Goal: Information Seeking & Learning: Learn about a topic

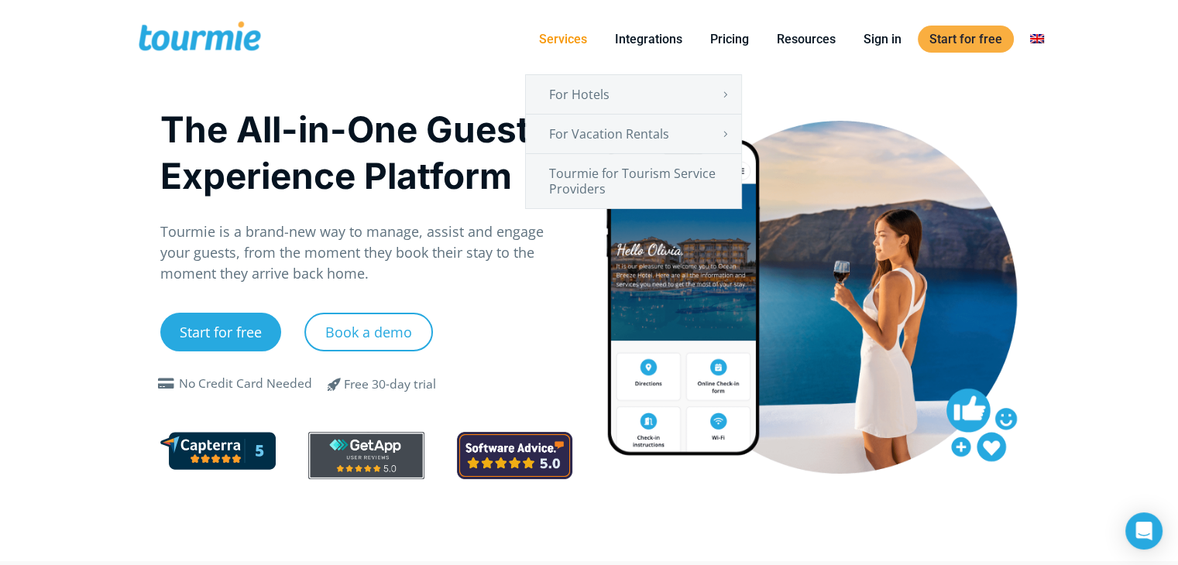
click at [578, 40] on link "Services" at bounding box center [562, 38] width 71 height 19
click at [612, 168] on link "Tourmie for Tourism Service Providers" at bounding box center [633, 181] width 215 height 54
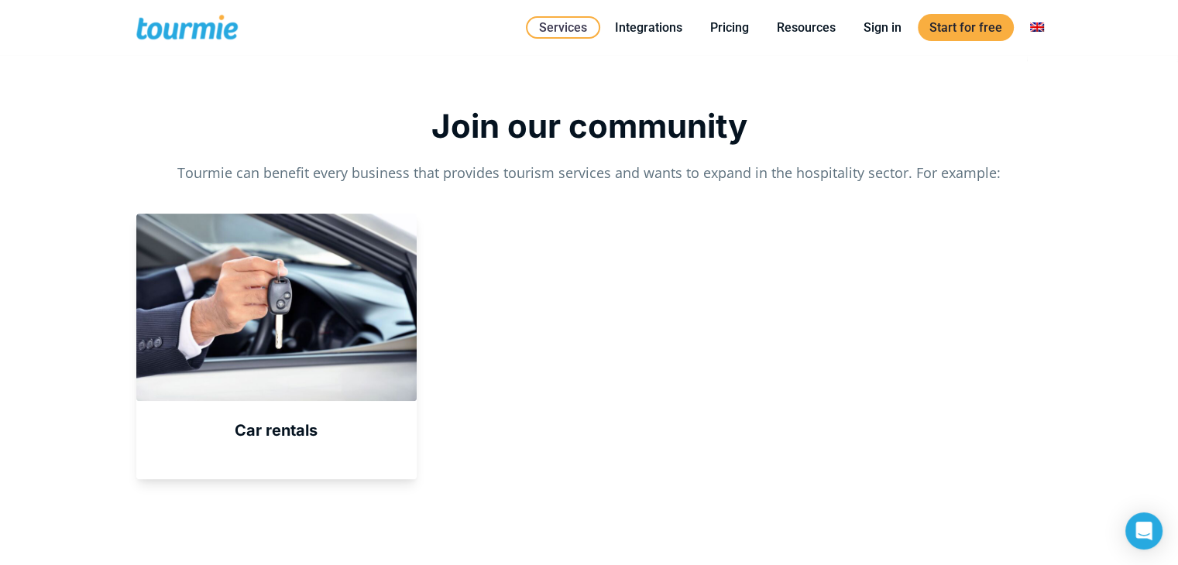
scroll to position [505, 0]
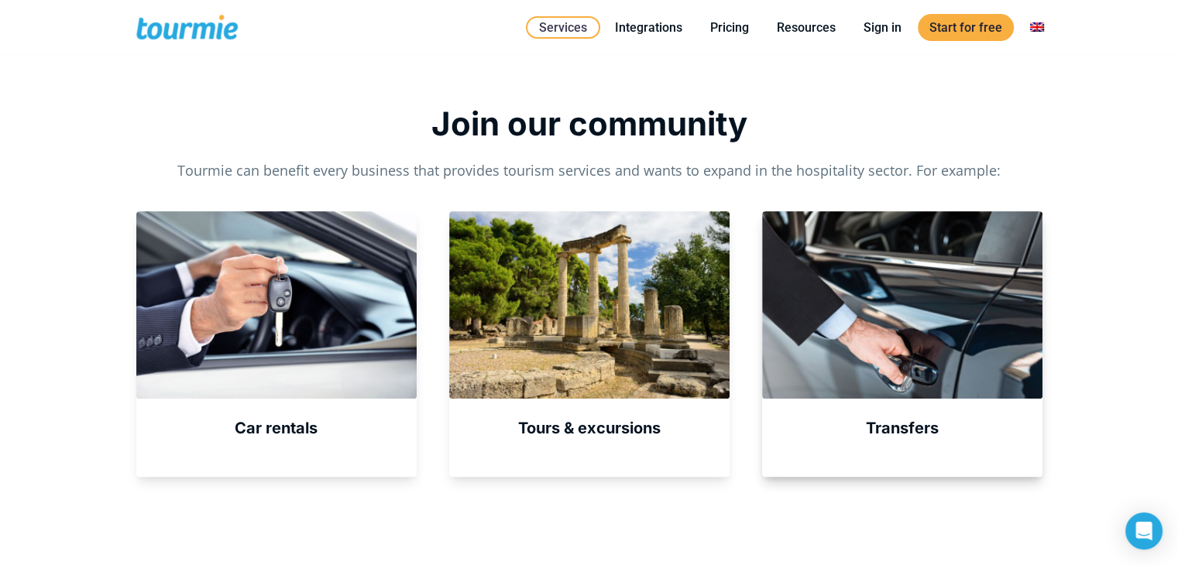
click at [933, 415] on div "Transfers" at bounding box center [902, 343] width 280 height 265
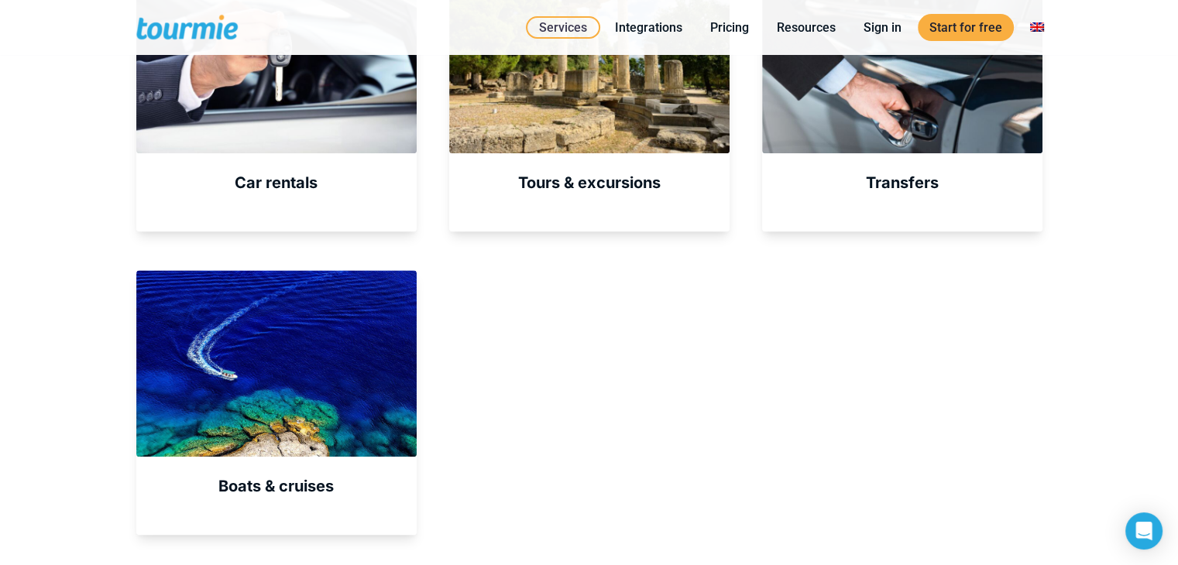
scroll to position [763, 0]
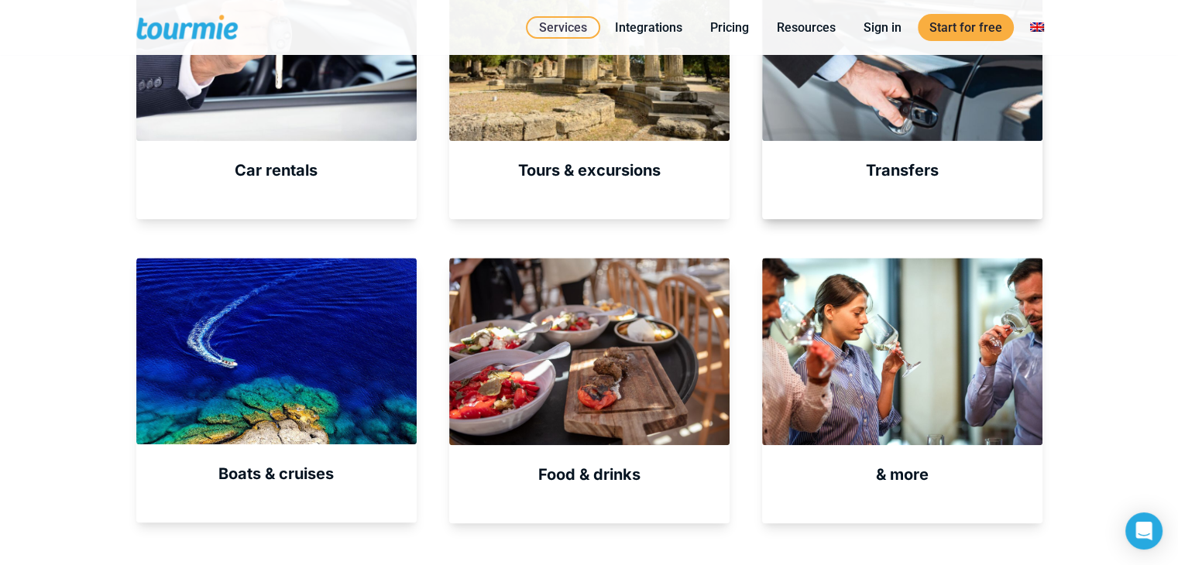
click at [898, 160] on div at bounding box center [902, 160] width 280 height 1
click at [898, 174] on strong "Transfers" at bounding box center [902, 170] width 73 height 19
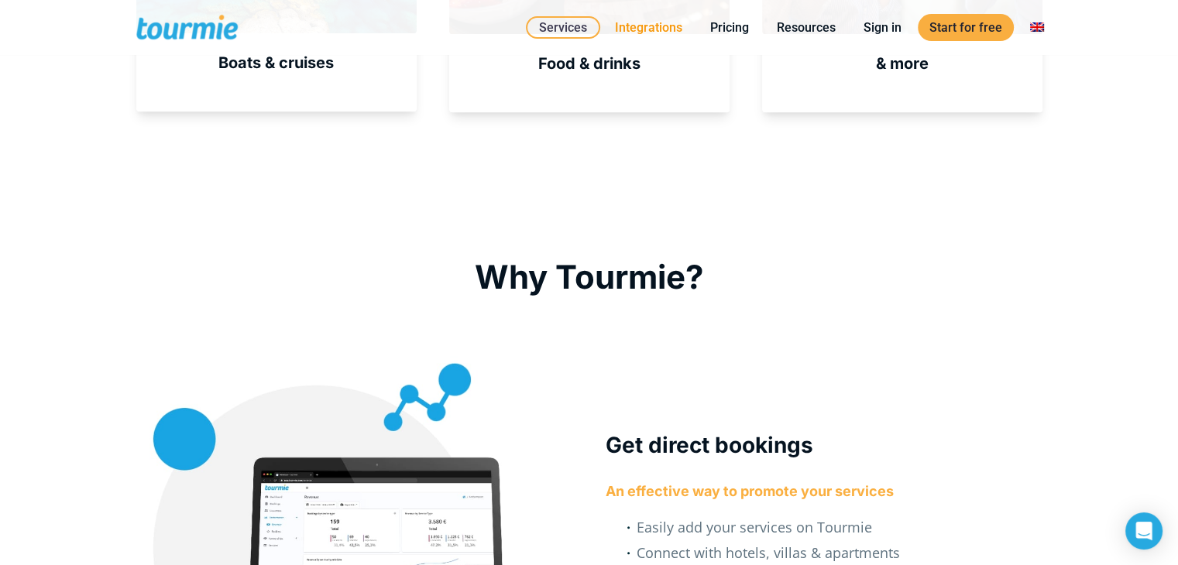
scroll to position [1166, 0]
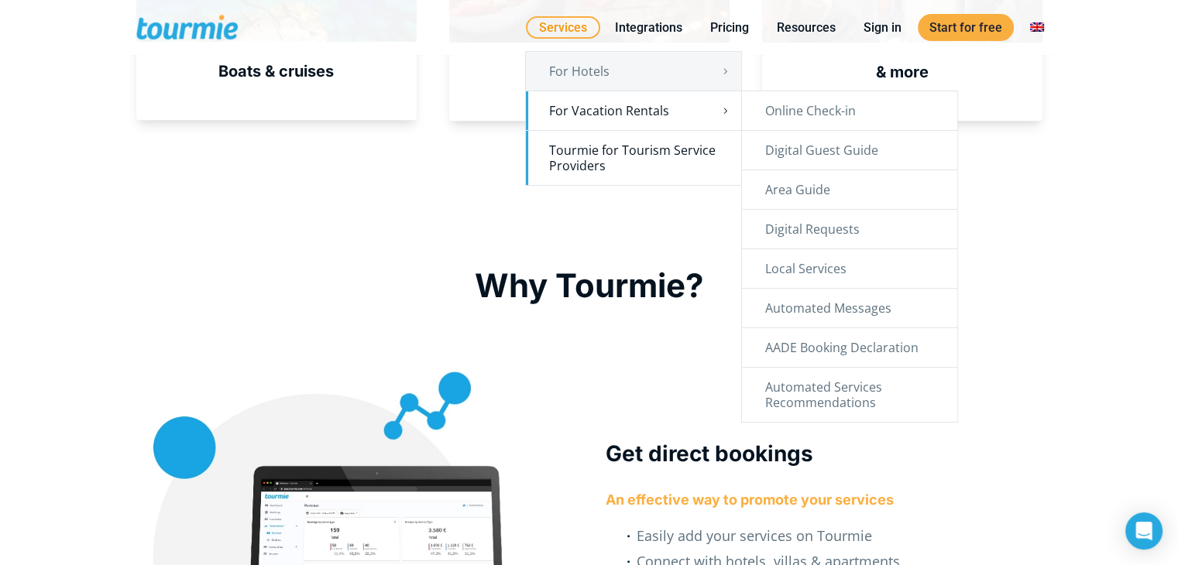
click at [675, 122] on link "For Vacation Rentals" at bounding box center [633, 110] width 215 height 39
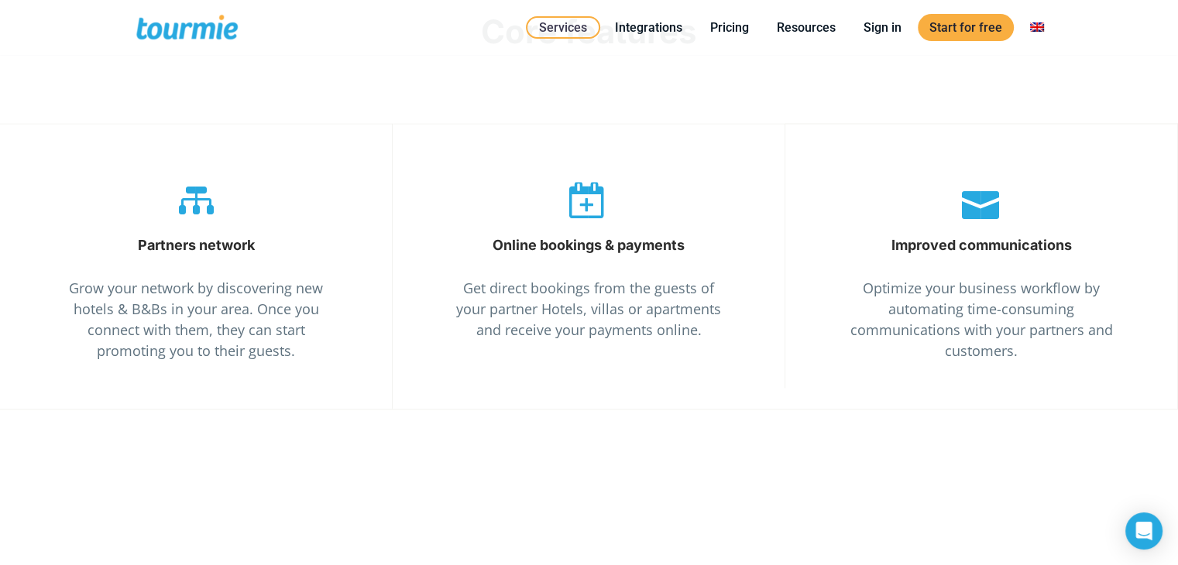
scroll to position [2522, 0]
click at [559, 213] on span "" at bounding box center [588, 198] width 74 height 37
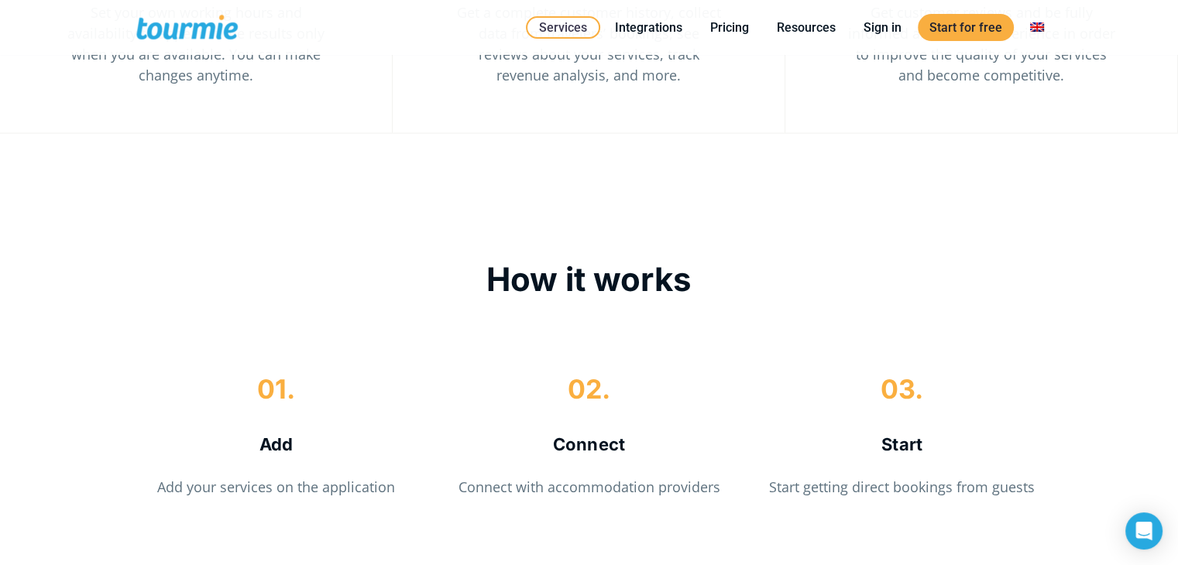
click at [536, 271] on div "How it works" at bounding box center [589, 280] width 906 height 42
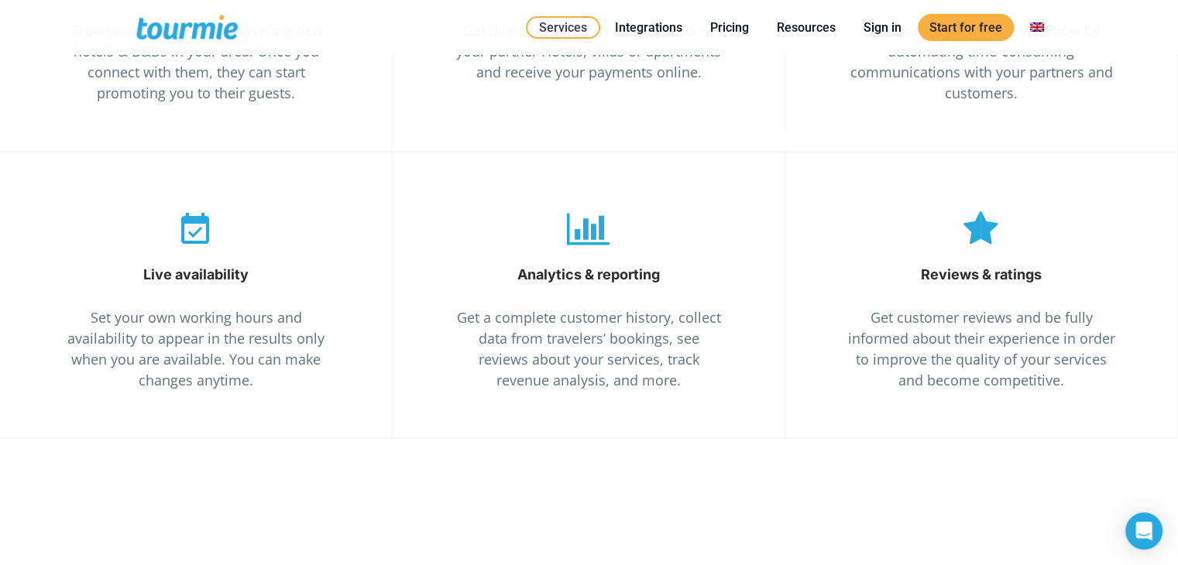
scroll to position [2757, 0]
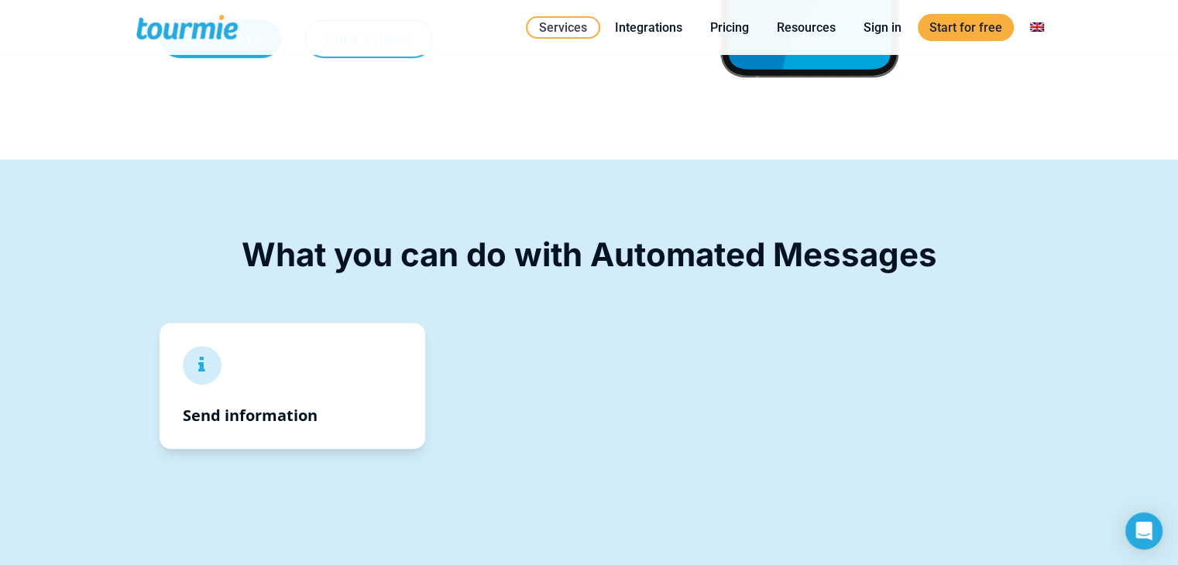
scroll to position [499, 0]
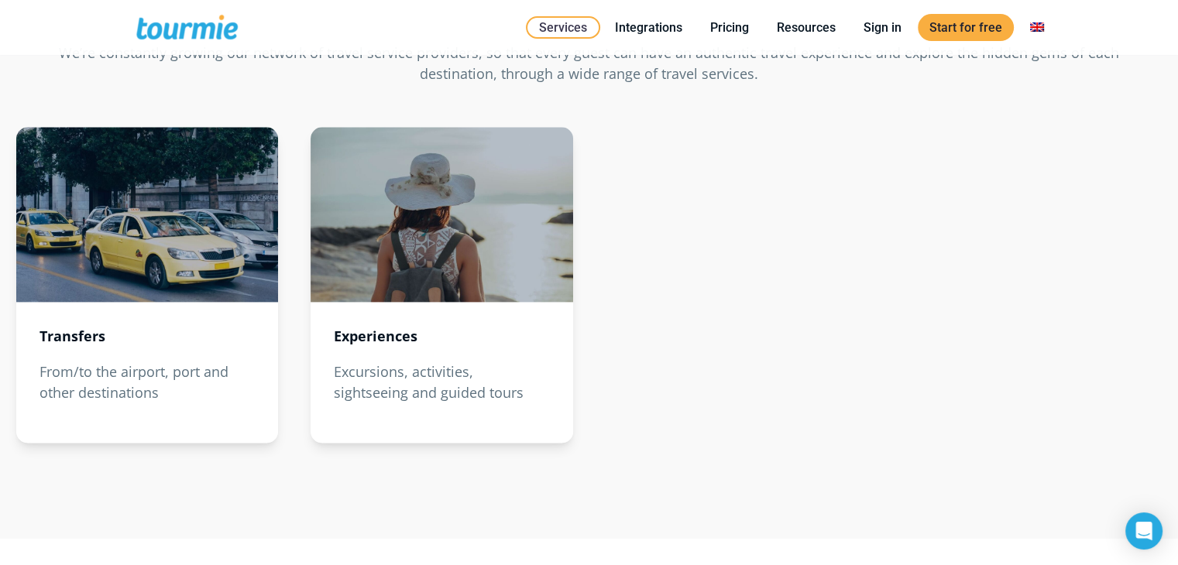
scroll to position [1836, 0]
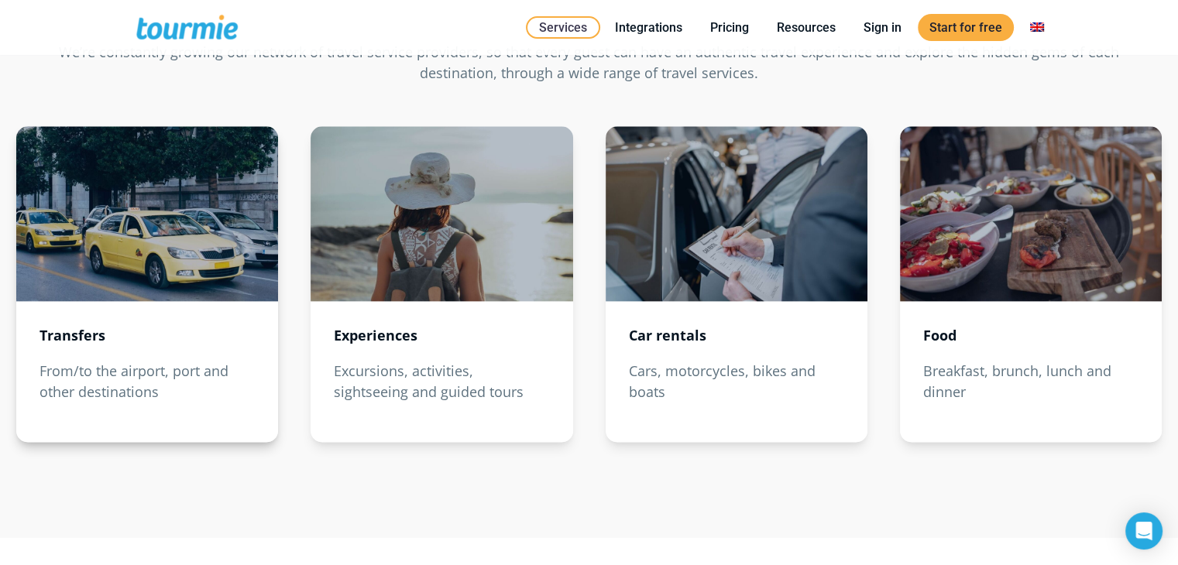
click at [65, 333] on strong "Transfers" at bounding box center [72, 335] width 66 height 19
click at [155, 216] on div at bounding box center [147, 213] width 262 height 175
click at [102, 388] on p "From/to the airport, port and other destinations" at bounding box center [146, 382] width 215 height 42
click at [136, 394] on p "From/to the airport, port and other destinations" at bounding box center [146, 382] width 215 height 42
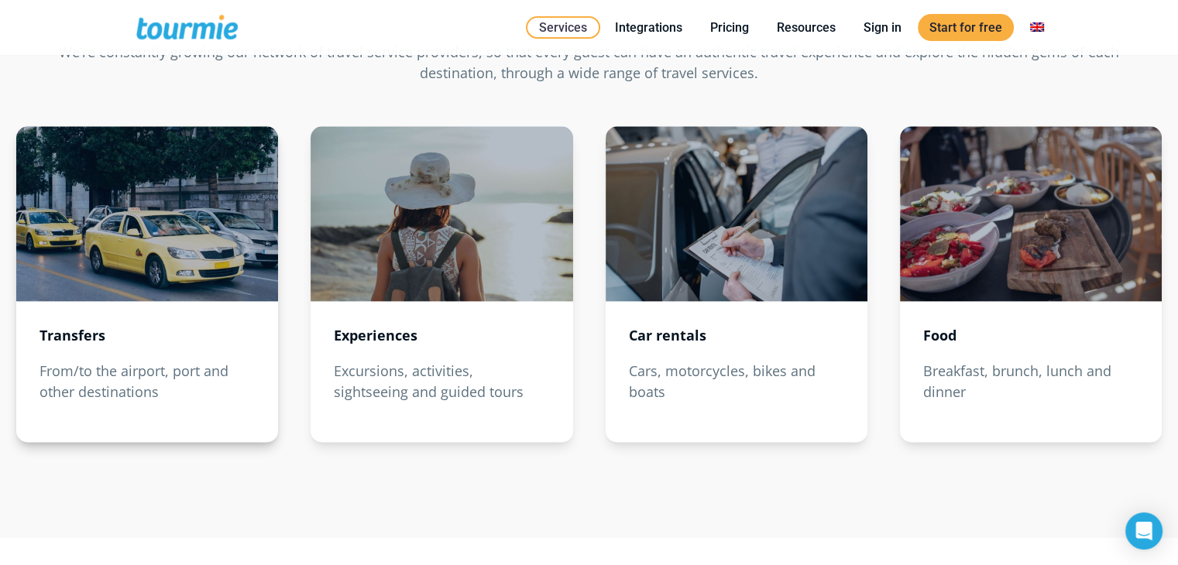
click at [128, 225] on div at bounding box center [147, 213] width 262 height 175
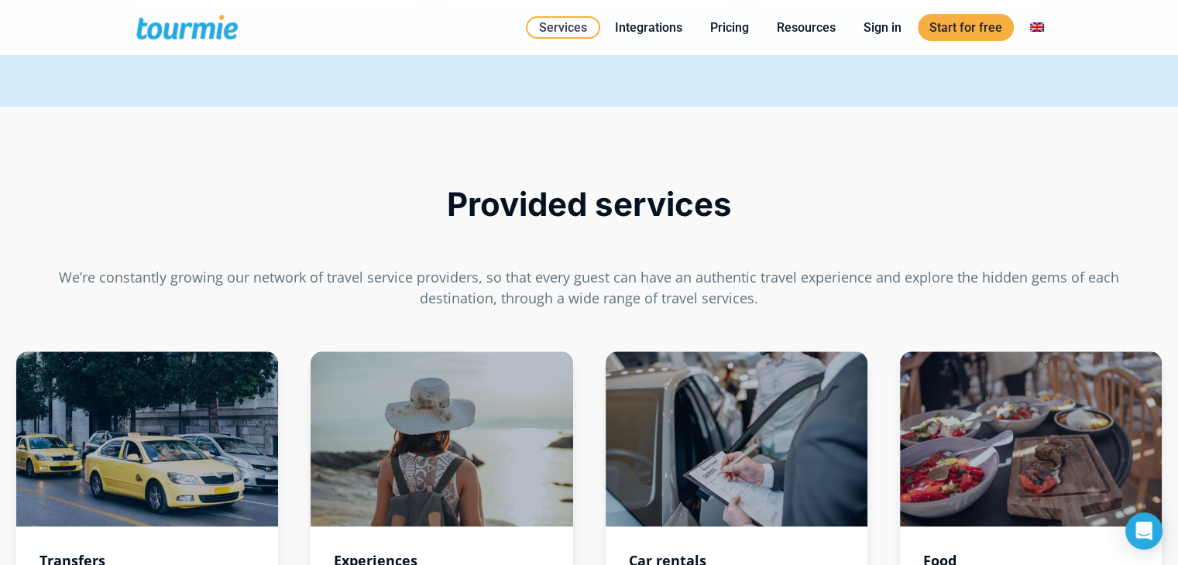
scroll to position [1606, 0]
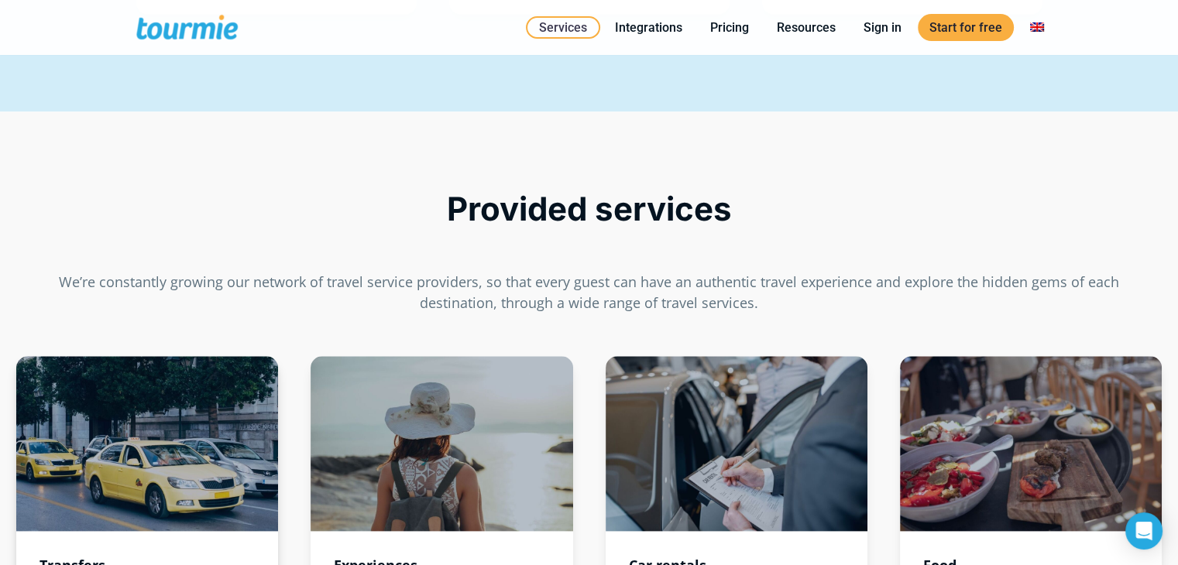
click at [99, 480] on div at bounding box center [147, 443] width 262 height 175
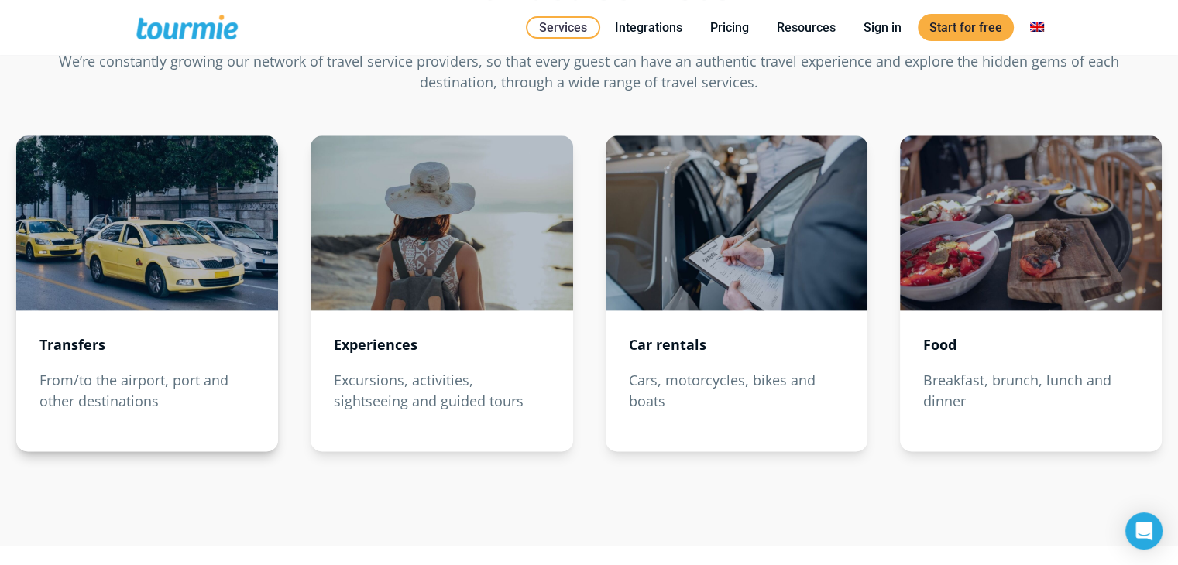
scroll to position [1825, 0]
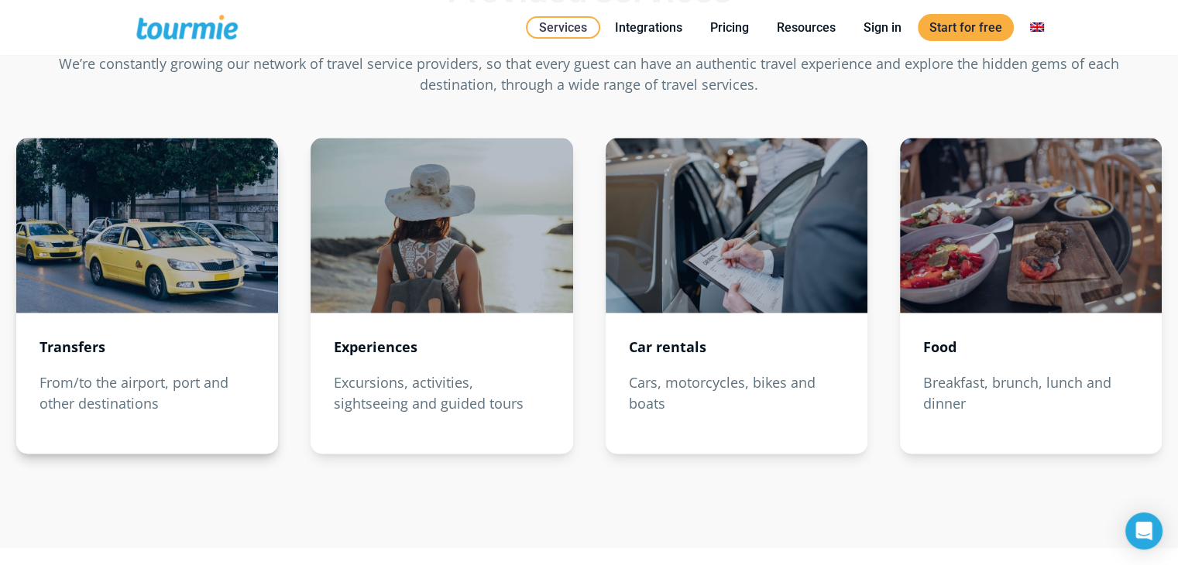
click at [89, 340] on strong "Transfers" at bounding box center [72, 347] width 66 height 19
drag, startPoint x: 89, startPoint y: 341, endPoint x: 81, endPoint y: 341, distance: 8.5
click at [88, 341] on strong "Transfers" at bounding box center [72, 347] width 66 height 19
click at [128, 407] on p "From/to the airport, port and other destinations" at bounding box center [146, 394] width 215 height 42
click at [194, 412] on div "Transfers From/to the airport, port and other destinations" at bounding box center [147, 296] width 262 height 316
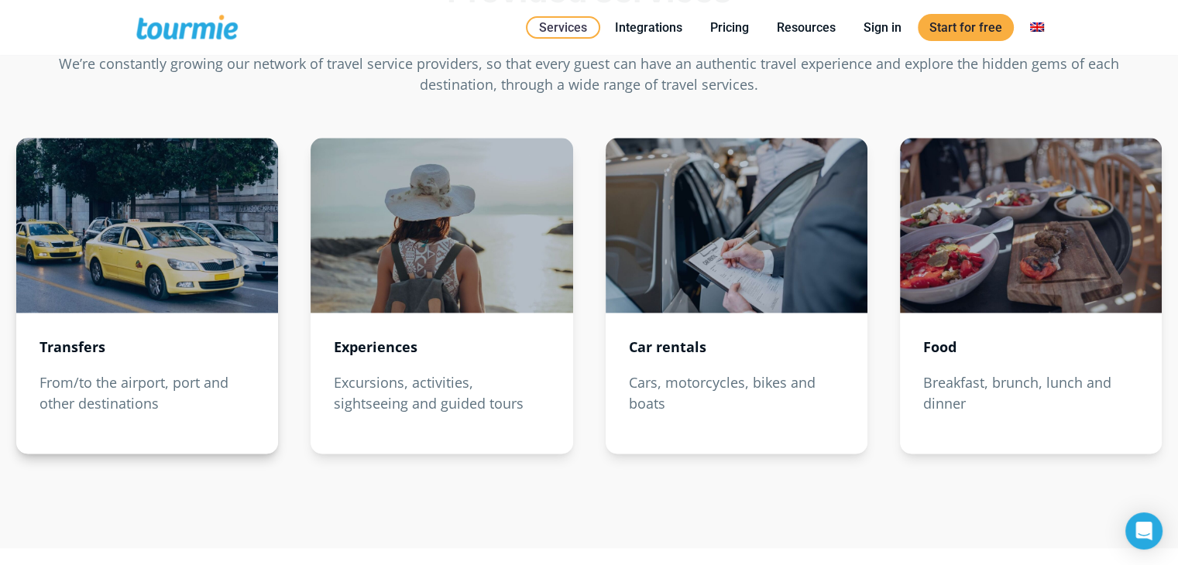
click at [217, 359] on div "Transfers From/to the airport, port and other destinations" at bounding box center [147, 296] width 262 height 316
click at [204, 255] on div at bounding box center [147, 225] width 262 height 175
drag, startPoint x: 204, startPoint y: 255, endPoint x: 430, endPoint y: 220, distance: 228.8
click at [203, 255] on div at bounding box center [147, 225] width 262 height 175
click at [640, 26] on link "Integrations" at bounding box center [648, 27] width 91 height 19
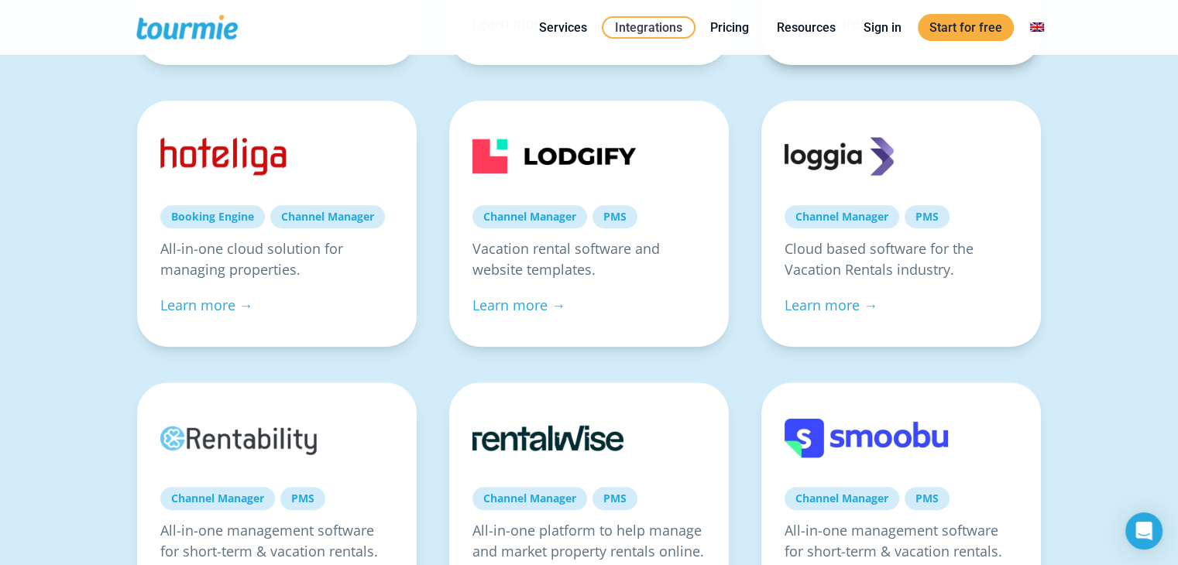
scroll to position [970, 0]
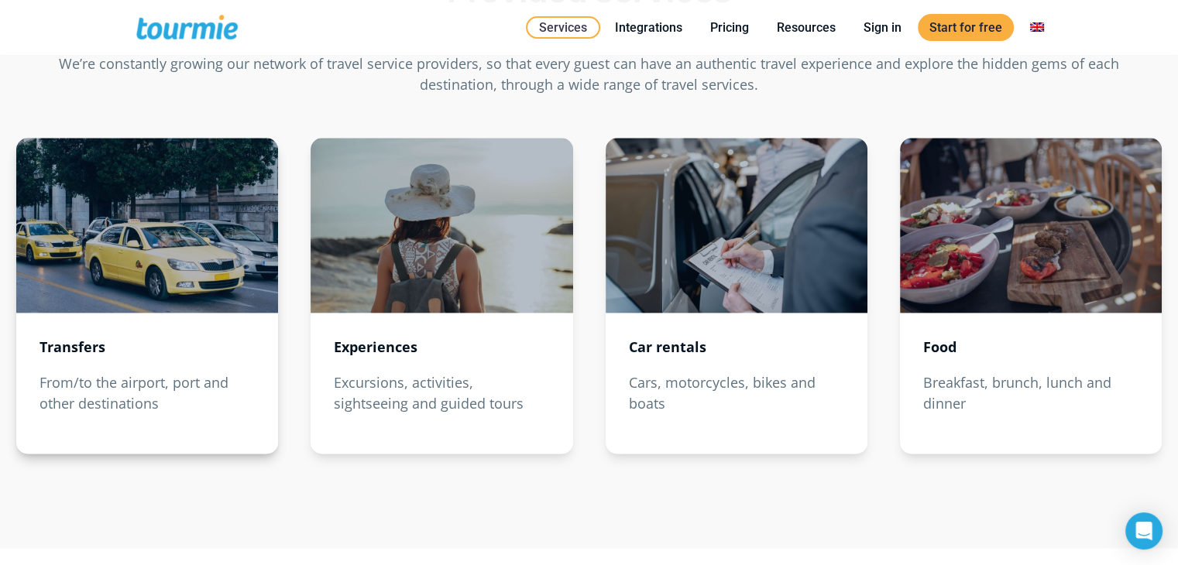
click at [149, 262] on div at bounding box center [147, 225] width 262 height 175
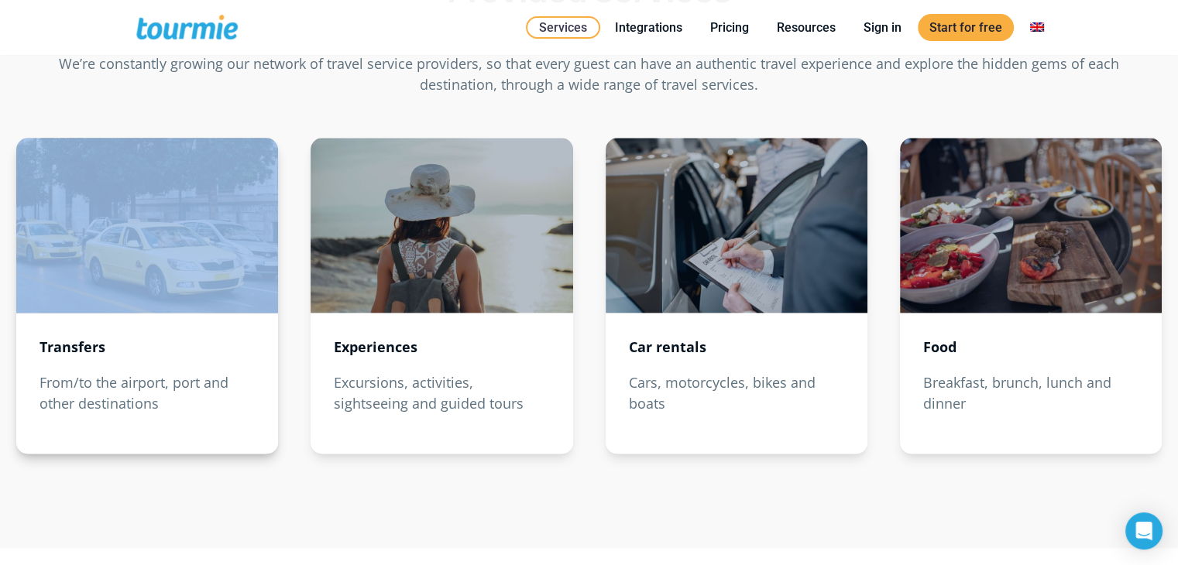
click at [149, 262] on div at bounding box center [147, 225] width 262 height 175
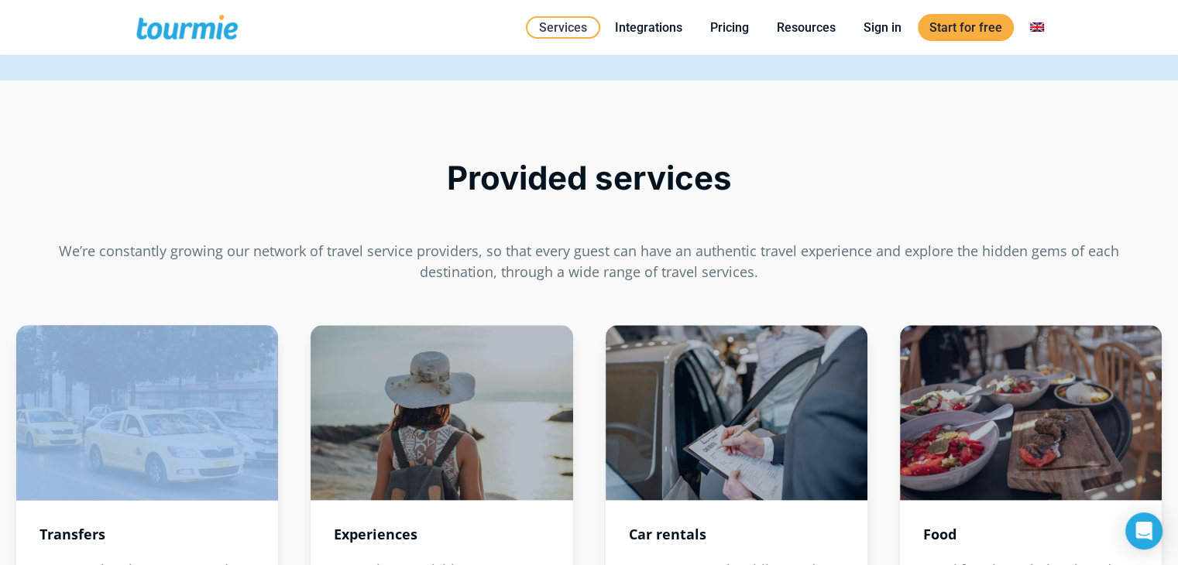
scroll to position [1625, 0]
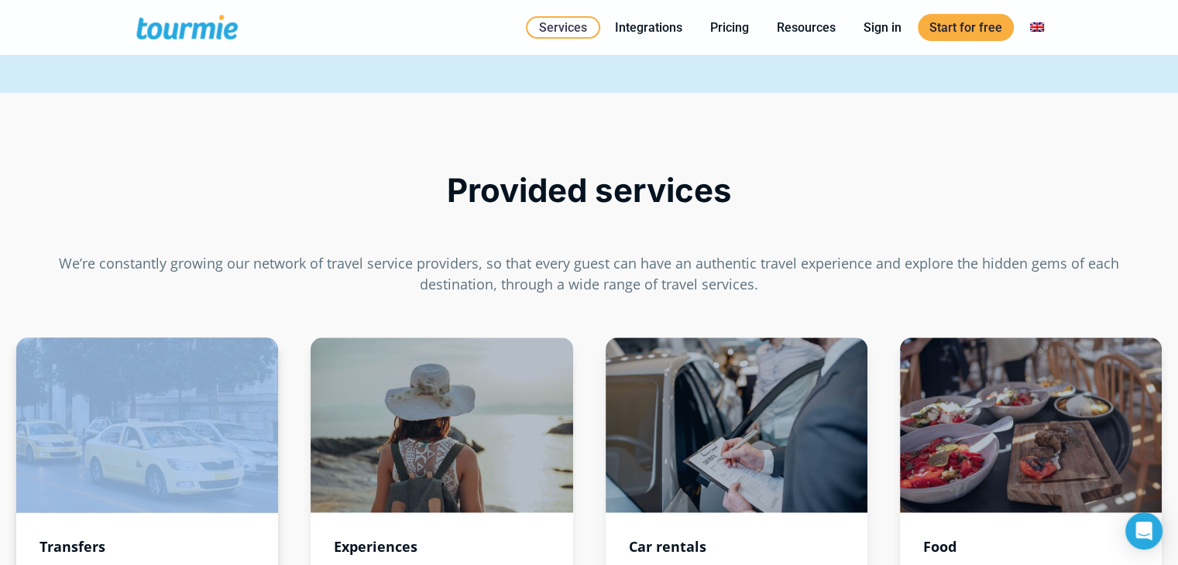
click at [173, 394] on div at bounding box center [147, 425] width 262 height 175
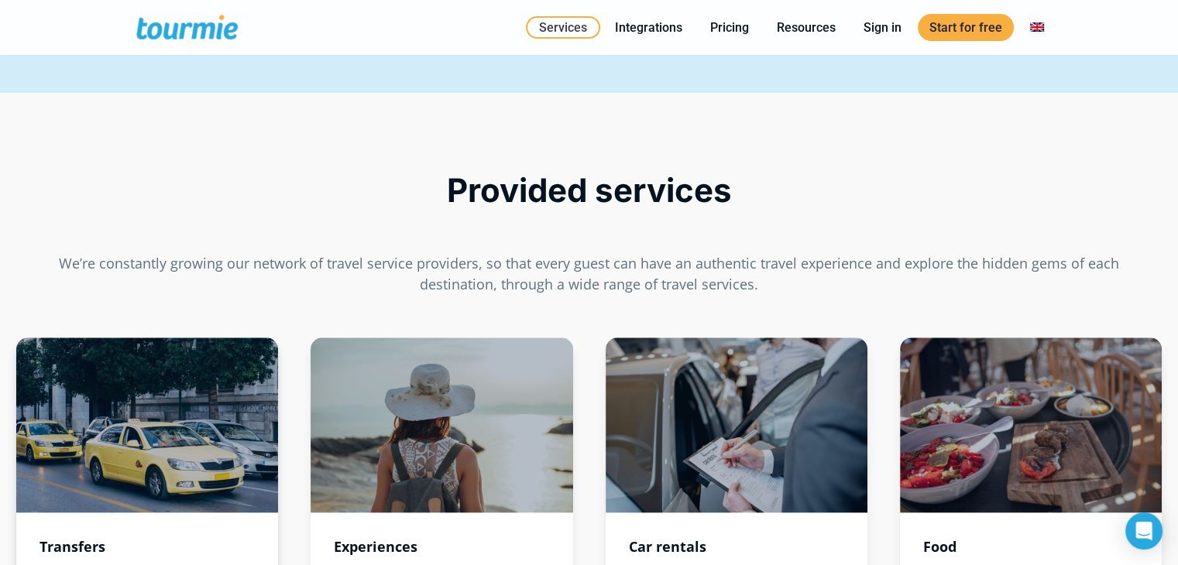
click at [170, 397] on div at bounding box center [147, 425] width 262 height 175
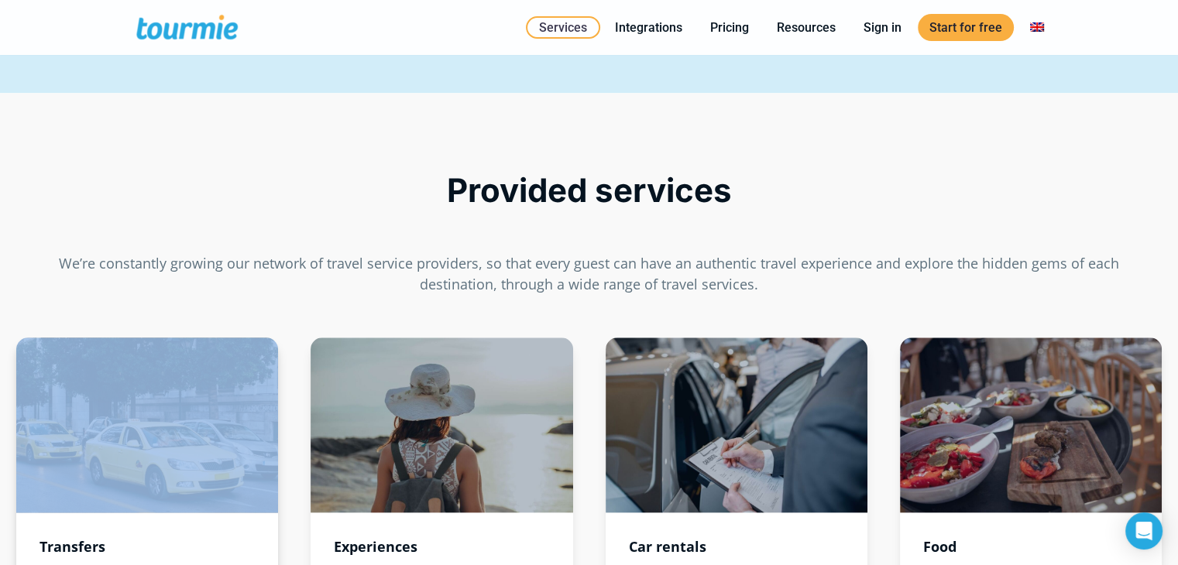
click at [170, 397] on div at bounding box center [147, 425] width 262 height 175
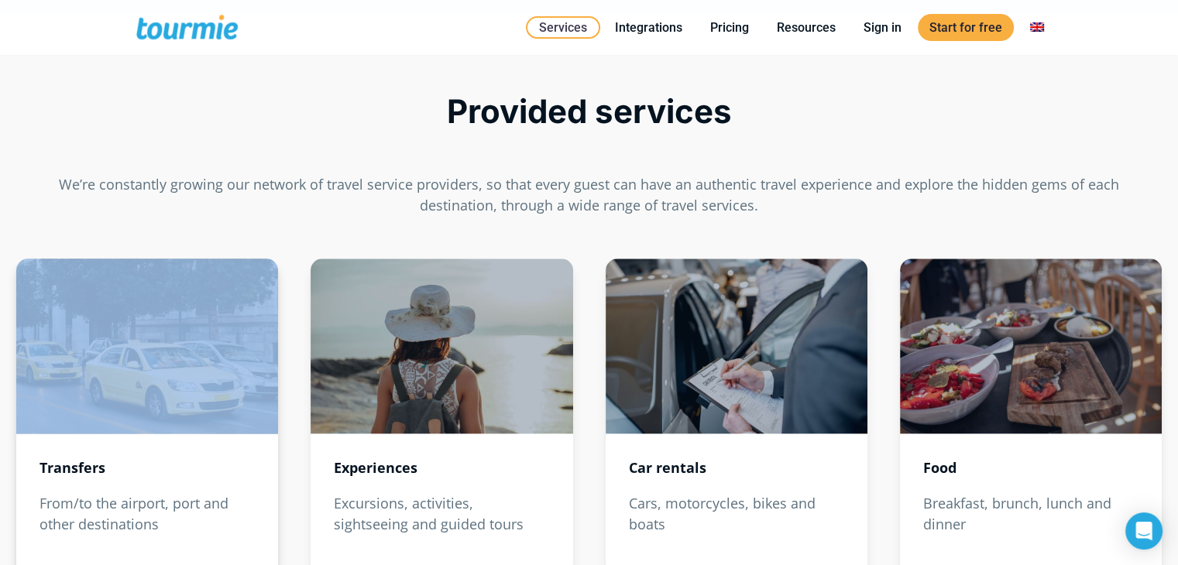
scroll to position [1704, 0]
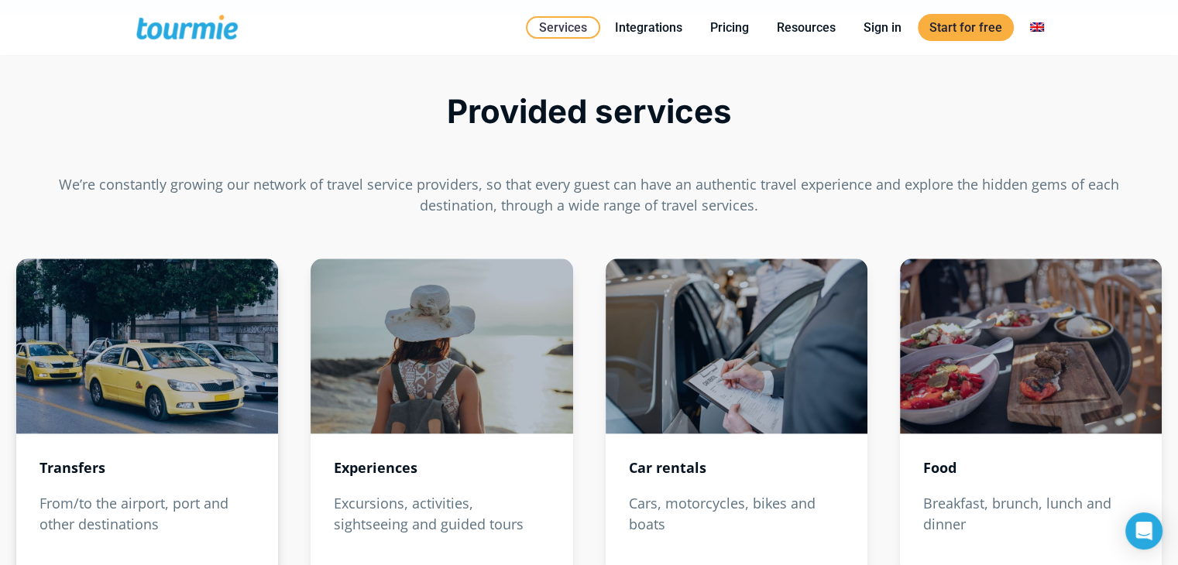
click at [84, 465] on strong "Transfers" at bounding box center [72, 467] width 66 height 19
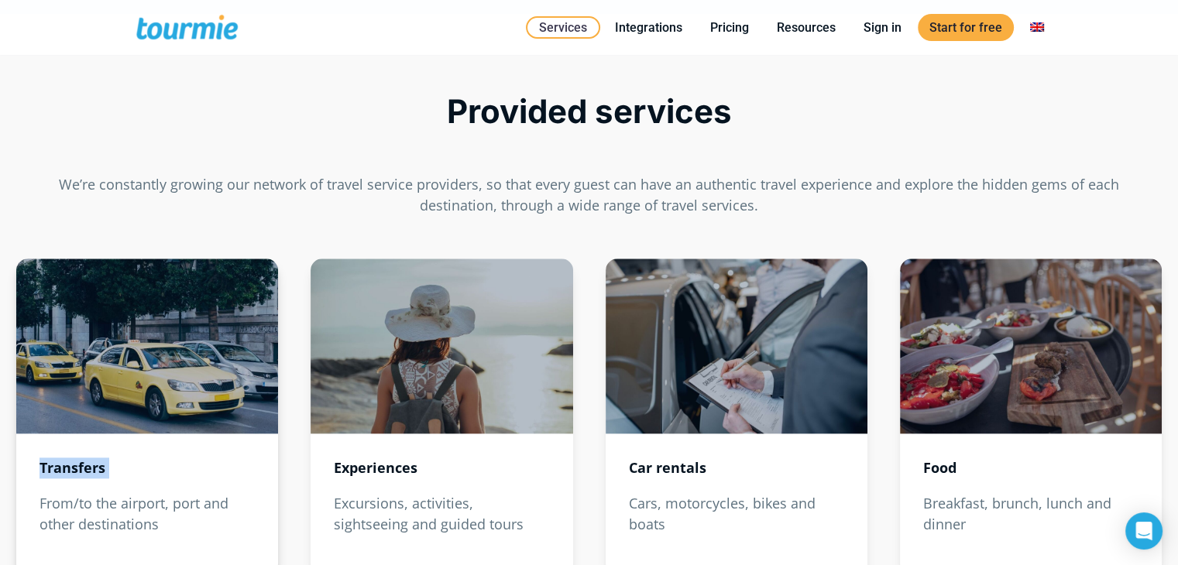
click at [84, 465] on strong "Transfers" at bounding box center [72, 467] width 66 height 19
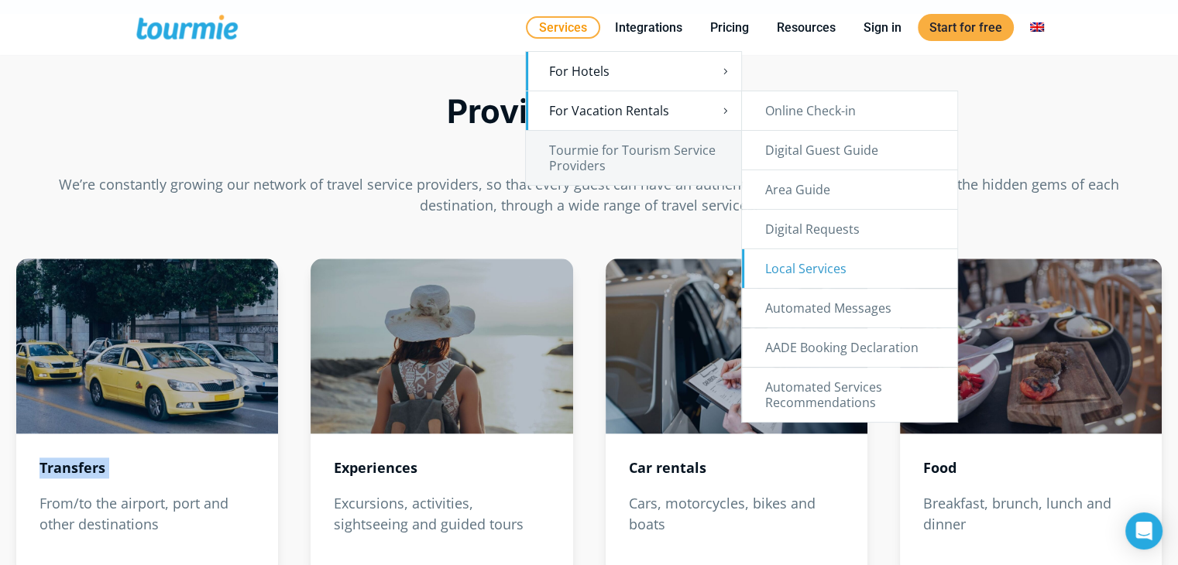
click at [824, 266] on link "Local Services" at bounding box center [849, 268] width 215 height 39
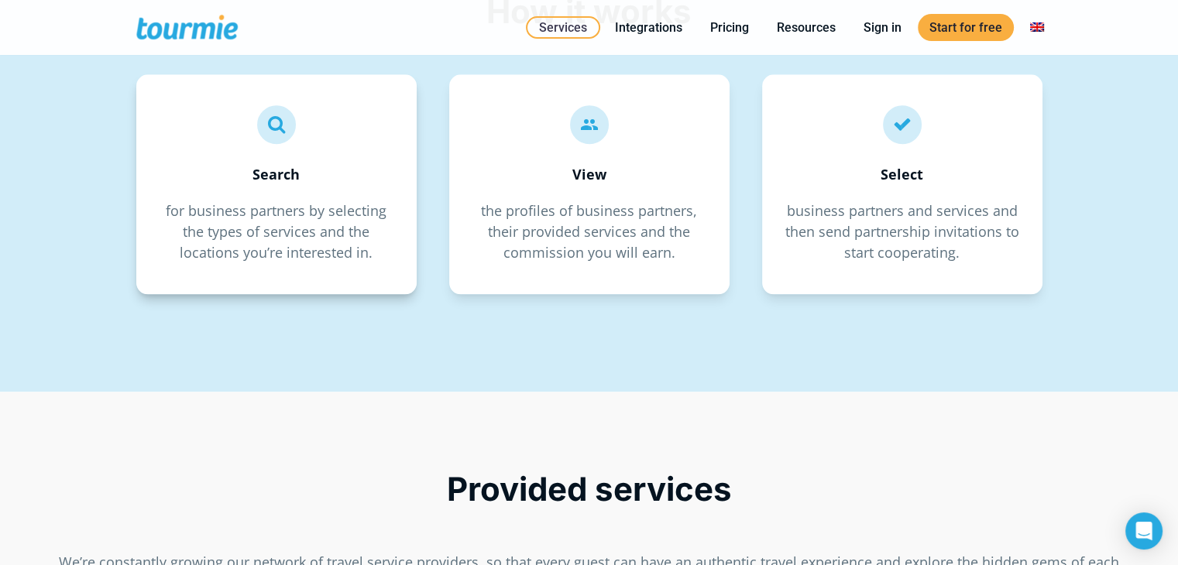
click at [287, 225] on span "for business partners by selecting the types of services and the locations you’…" at bounding box center [276, 231] width 221 height 60
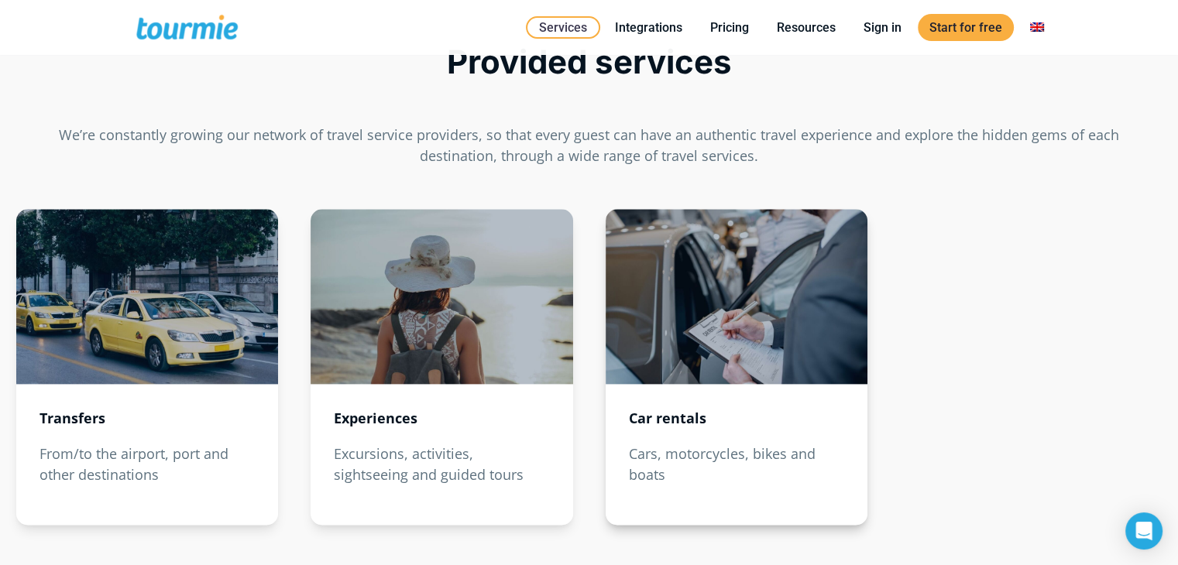
click at [636, 345] on div at bounding box center [737, 296] width 262 height 175
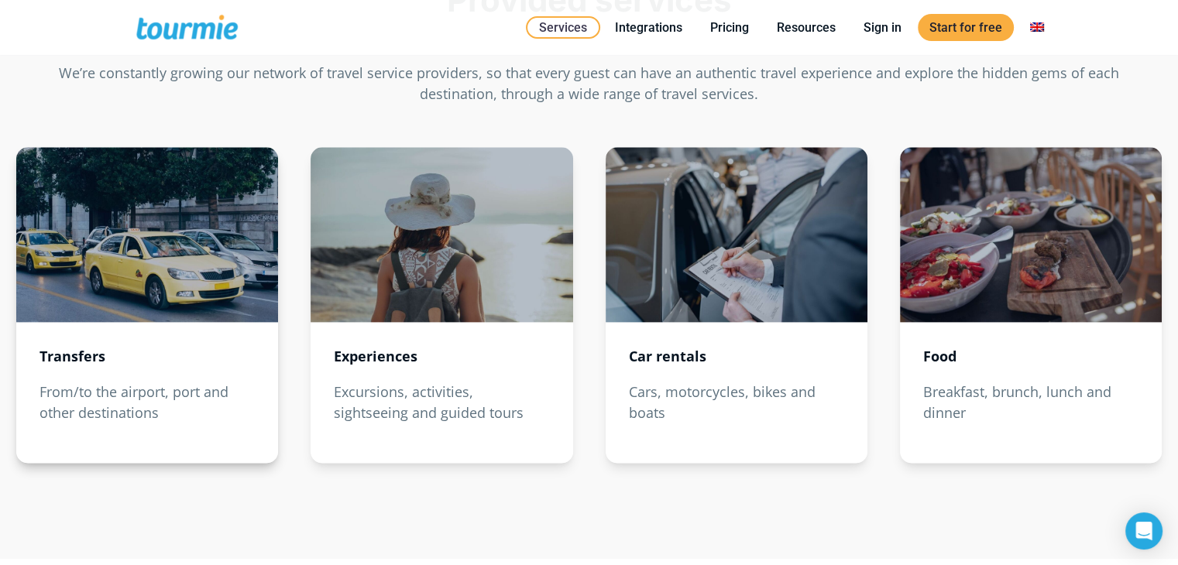
scroll to position [1815, 0]
drag, startPoint x: 123, startPoint y: 373, endPoint x: 77, endPoint y: 374, distance: 46.5
click at [122, 373] on div "Transfers From/to the airport, port and other destinations" at bounding box center [147, 305] width 262 height 316
click at [76, 374] on div "Transfers From/to the airport, port and other destinations" at bounding box center [147, 305] width 262 height 316
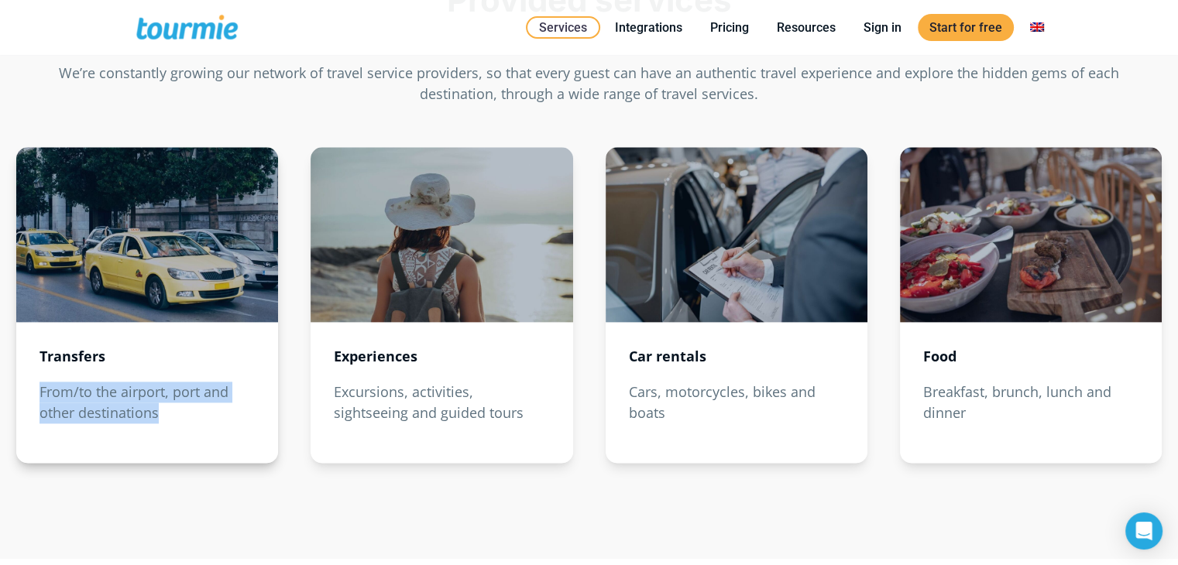
click at [76, 374] on div "Transfers From/to the airport, port and other destinations" at bounding box center [147, 305] width 262 height 316
click at [92, 341] on div "Transfers From/to the airport, port and other destinations" at bounding box center [147, 305] width 262 height 316
click at [133, 290] on div at bounding box center [147, 234] width 262 height 175
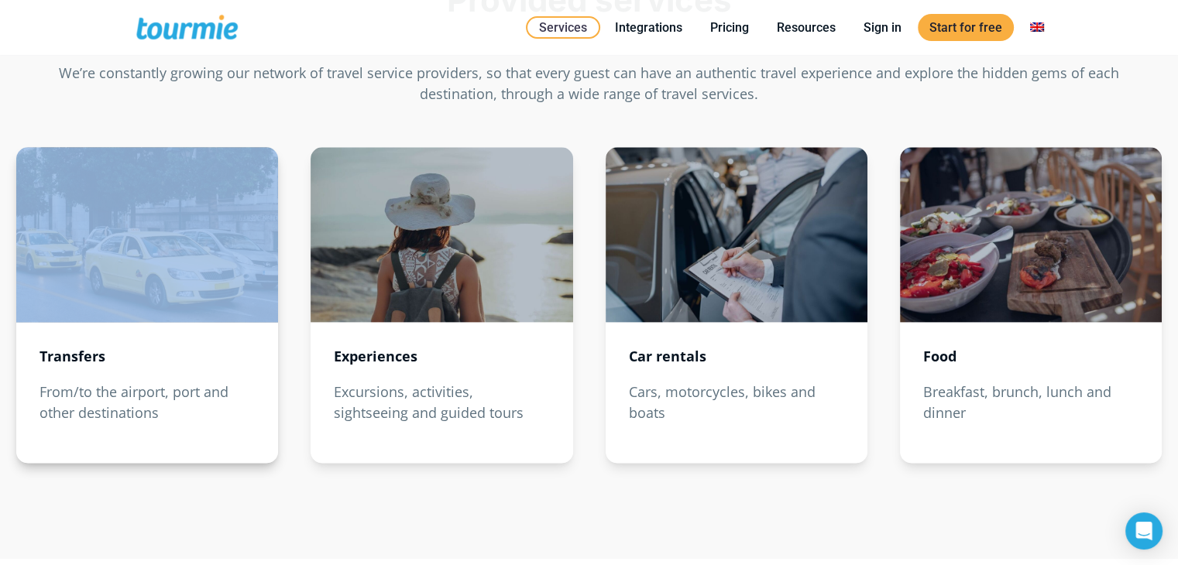
click at [133, 290] on div at bounding box center [147, 234] width 262 height 175
click at [133, 298] on div at bounding box center [147, 234] width 262 height 175
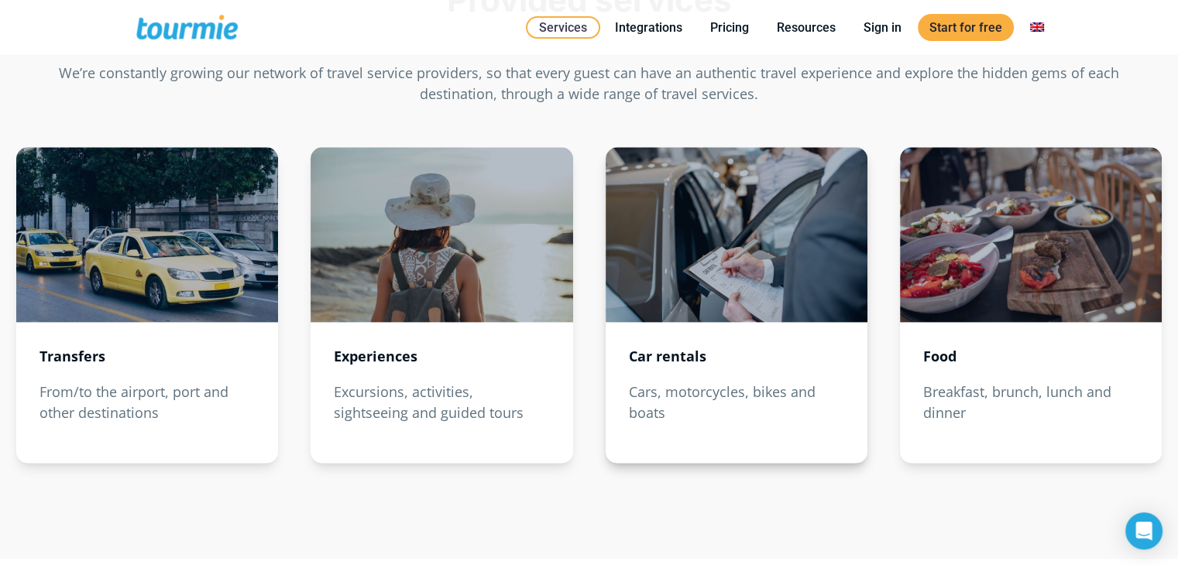
drag, startPoint x: 139, startPoint y: 343, endPoint x: 721, endPoint y: 280, distance: 585.1
click at [170, 334] on div "Transfers From/to the airport, port and other destinations" at bounding box center [147, 305] width 262 height 316
drag, startPoint x: 721, startPoint y: 280, endPoint x: 561, endPoint y: 294, distance: 161.0
click at [688, 290] on div at bounding box center [737, 234] width 262 height 175
click at [561, 294] on div at bounding box center [442, 234] width 262 height 175
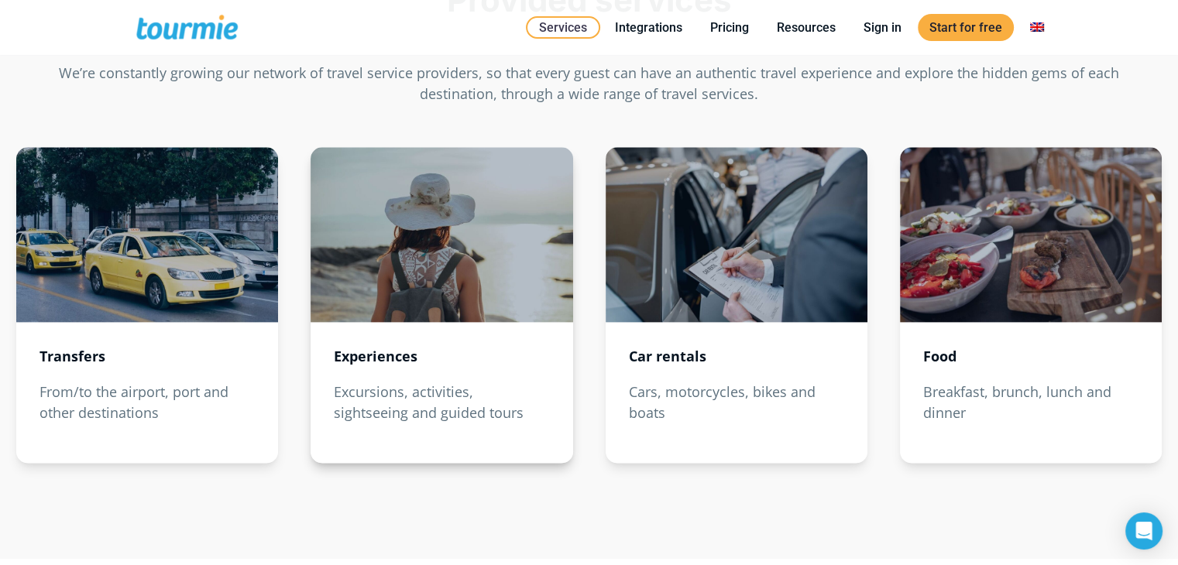
click at [561, 294] on div at bounding box center [442, 234] width 262 height 175
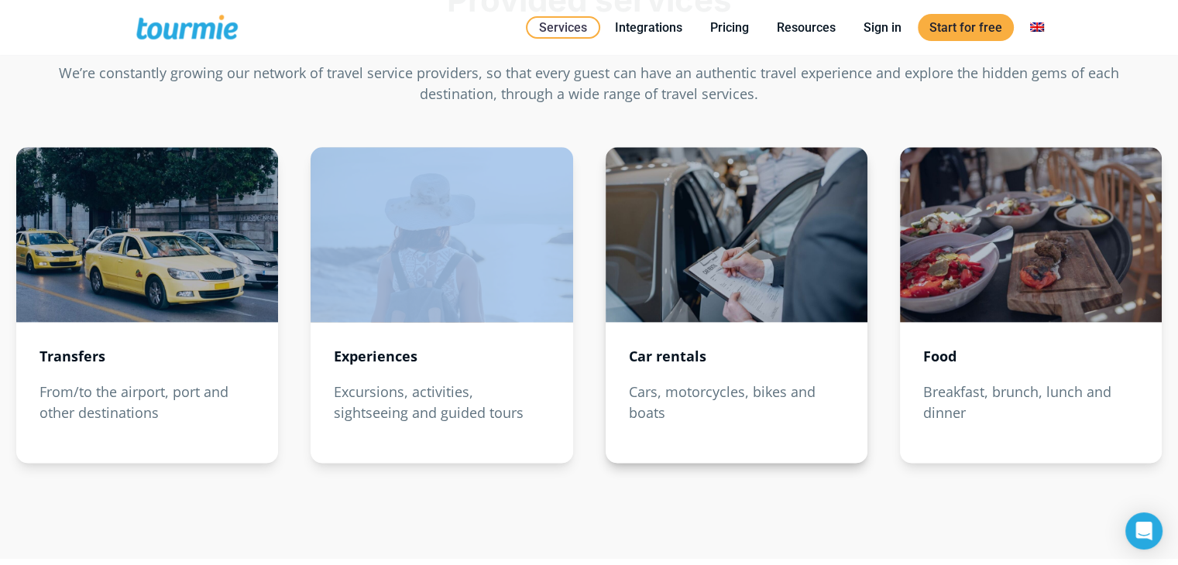
drag, startPoint x: 561, startPoint y: 294, endPoint x: 628, endPoint y: 301, distance: 67.7
click at [561, 294] on div at bounding box center [442, 234] width 262 height 175
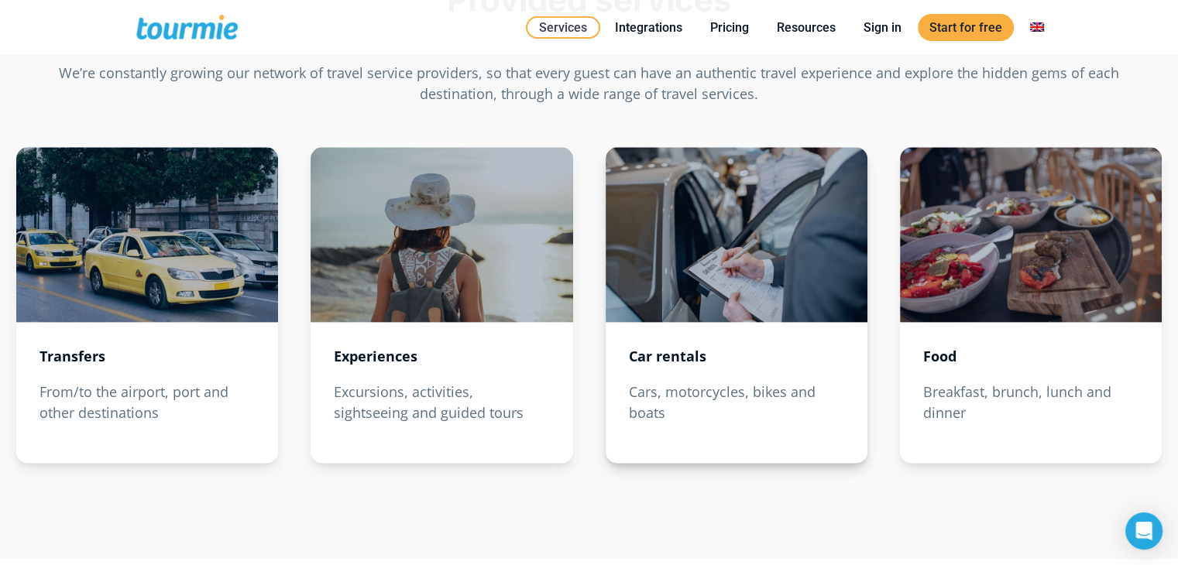
click at [669, 383] on p "Cars, motorcycles, bikes and boats" at bounding box center [736, 403] width 215 height 42
drag, startPoint x: 680, startPoint y: 410, endPoint x: 759, endPoint y: 456, distance: 91.6
click at [681, 410] on p "Cars, motorcycles, bikes and boats" at bounding box center [736, 403] width 215 height 42
click at [759, 456] on div "Car rentals Cars, motorcycles, bikes and boats" at bounding box center [737, 305] width 262 height 316
click at [153, 424] on div "Transfers From/to the airport, port and other destinations" at bounding box center [147, 305] width 262 height 316
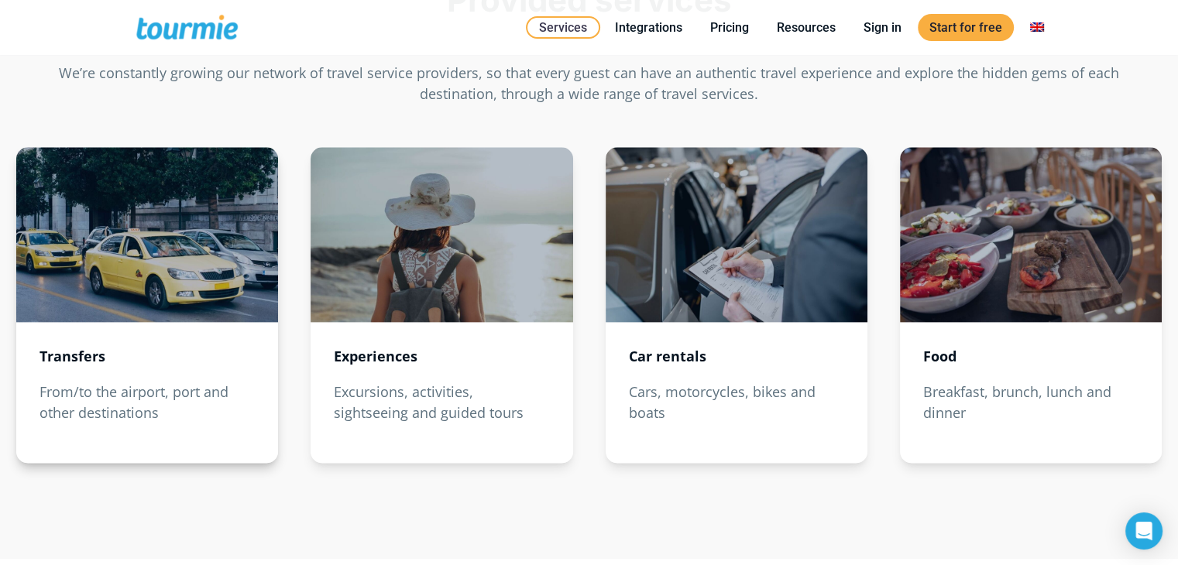
click at [153, 424] on div "Transfers From/to the airport, port and other destinations" at bounding box center [147, 305] width 262 height 316
drag, startPoint x: 153, startPoint y: 424, endPoint x: 570, endPoint y: 462, distance: 419.2
click at [156, 424] on div "Transfers From/to the airport, port and other destinations" at bounding box center [147, 305] width 262 height 316
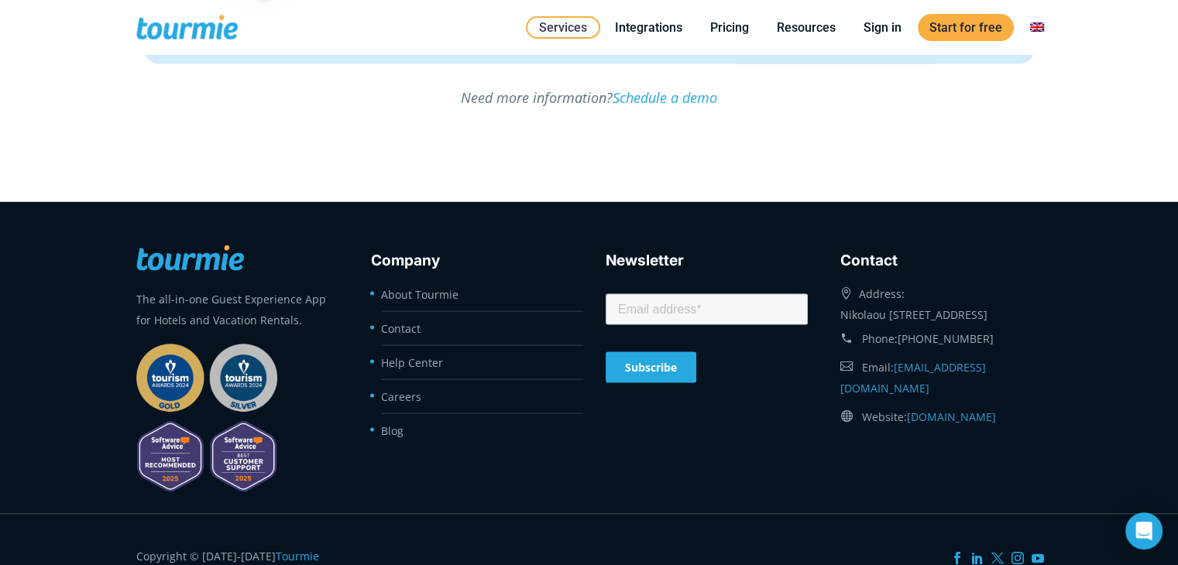
scroll to position [3185, 0]
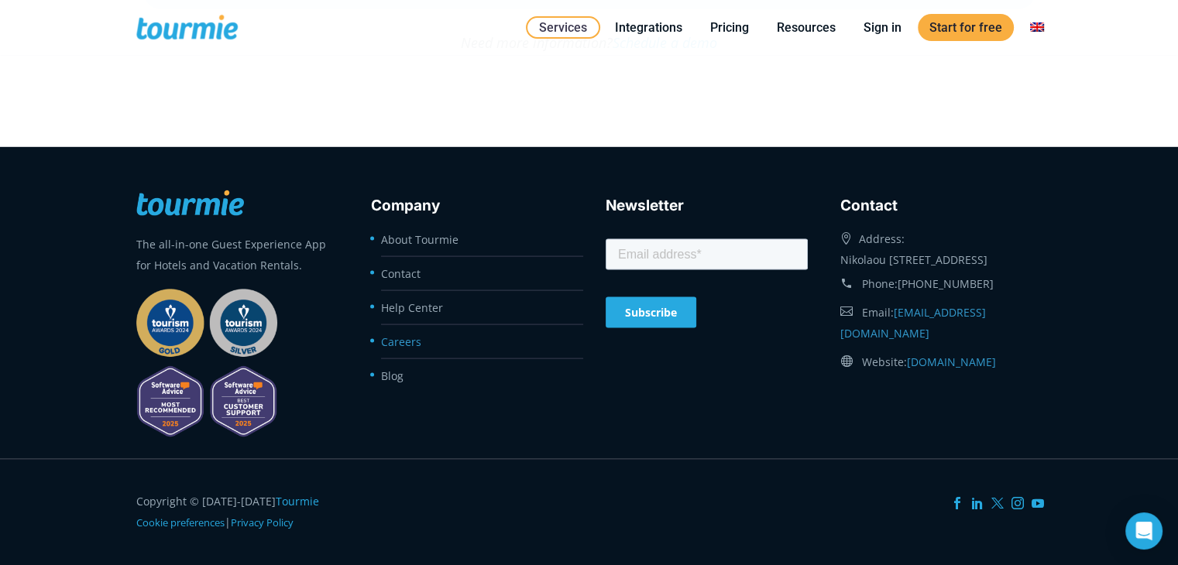
click at [397, 340] on link "Careers" at bounding box center [401, 342] width 40 height 15
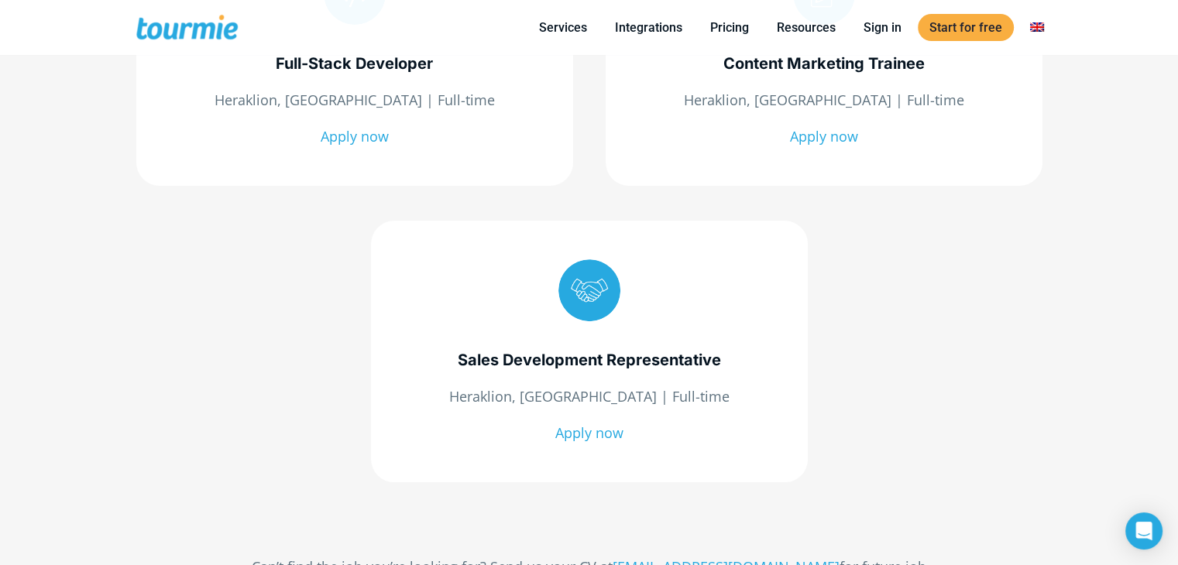
scroll to position [494, 0]
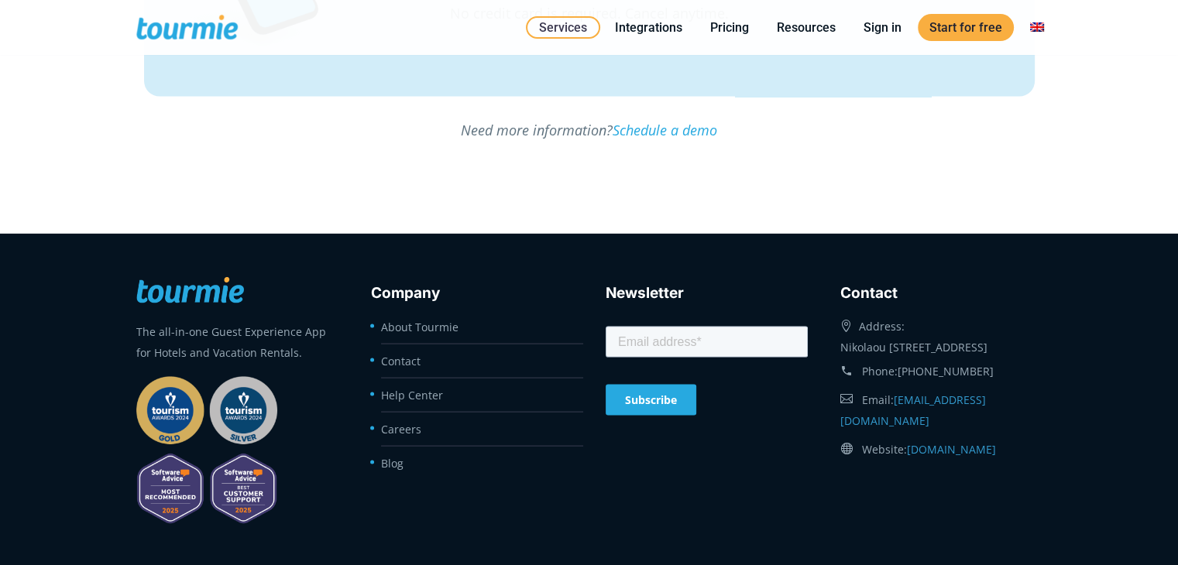
scroll to position [3324, 0]
